Goal: Transaction & Acquisition: Obtain resource

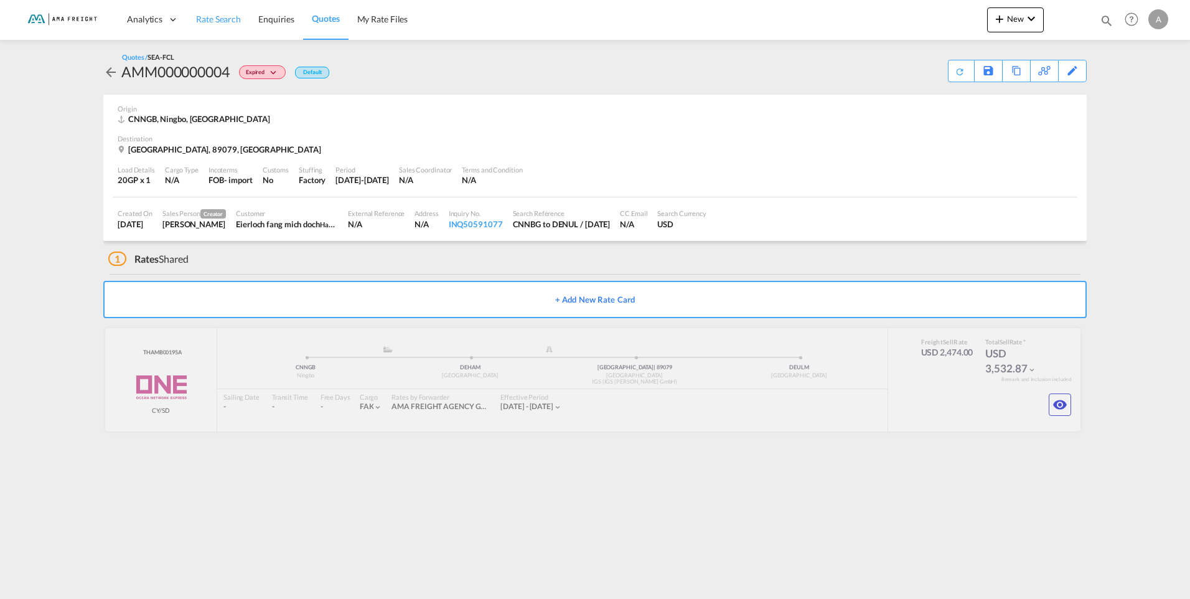
click at [224, 17] on span "Rate Search" at bounding box center [218, 19] width 45 height 11
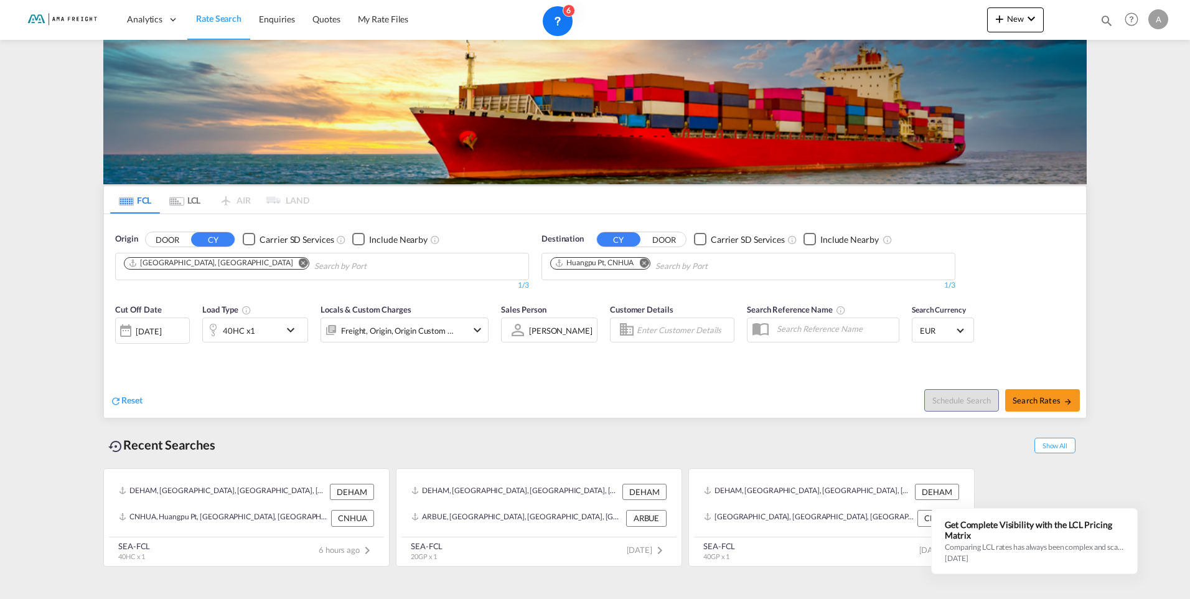
click at [643, 261] on md-icon "Remove" at bounding box center [643, 262] width 9 height 9
click at [581, 261] on body "Analytics Reports Rate Search Enquiries Quotes My Rate Files Analytics" at bounding box center [595, 299] width 1190 height 599
type input "sohar"
click at [581, 303] on div "Sohar [GEOGRAPHIC_DATA] [GEOGRAPHIC_DATA]" at bounding box center [647, 294] width 237 height 37
click at [290, 331] on md-icon "icon-chevron-down" at bounding box center [293, 330] width 21 height 15
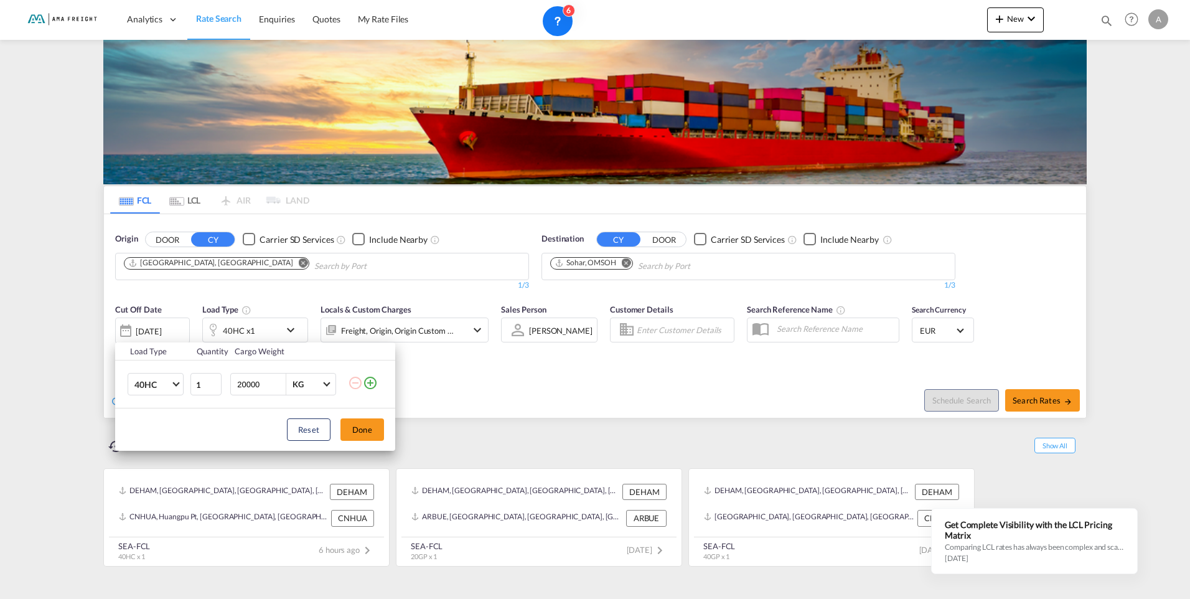
click at [373, 379] on md-icon "icon-plus-circle-outline" at bounding box center [370, 382] width 15 height 15
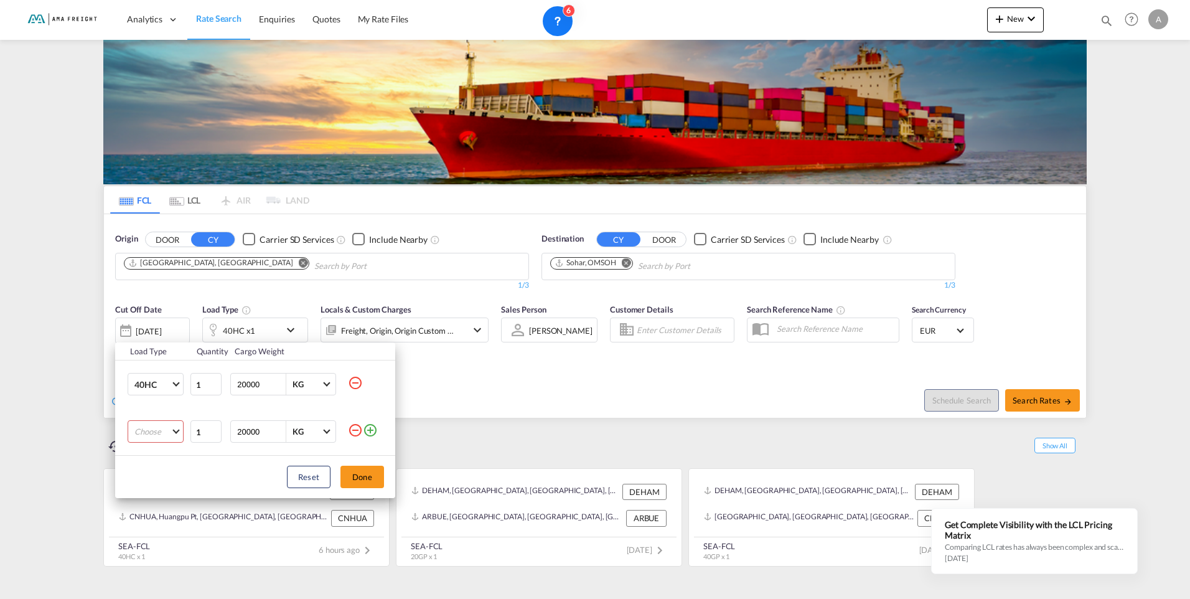
click at [174, 436] on md-select "Choose 20GP 40GP 40HC 45HC 20RE 40RE 40HR 20OT 40OT 20FR 40FR 40NR 20NR 45S 20T…" at bounding box center [156, 431] width 56 height 22
click at [166, 435] on md-option "20GP" at bounding box center [167, 432] width 85 height 30
click at [360, 477] on button "Done" at bounding box center [363, 477] width 44 height 22
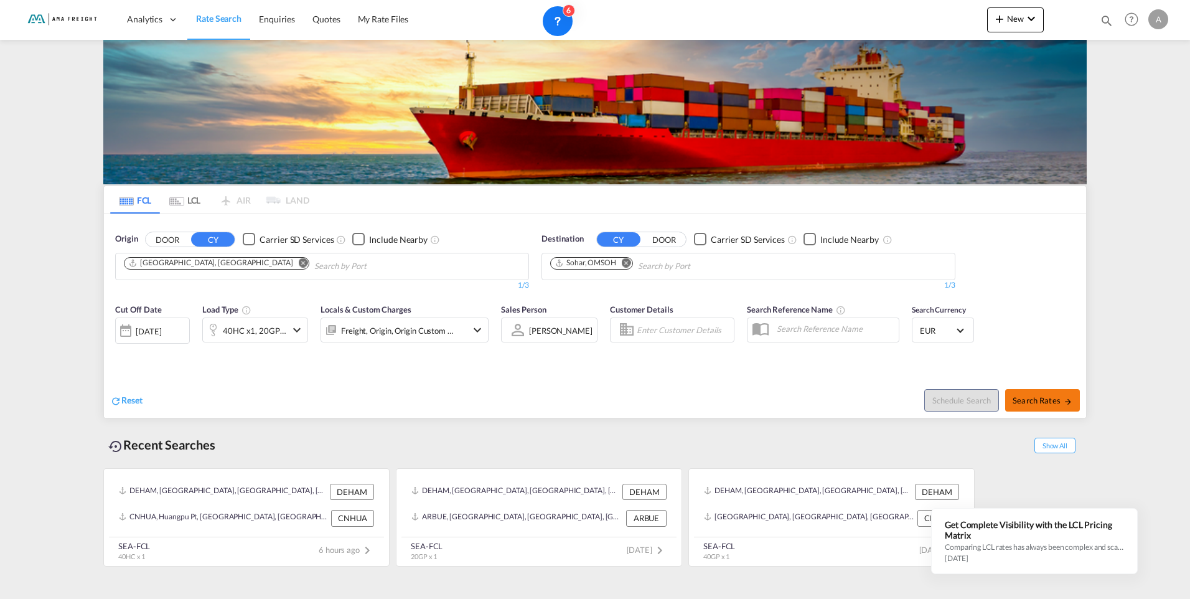
click at [1057, 400] on span "Search Rates" at bounding box center [1043, 400] width 60 height 10
type input "DEHAM to [GEOGRAPHIC_DATA] / [DATE]"
